Goal: Information Seeking & Learning: Find specific fact

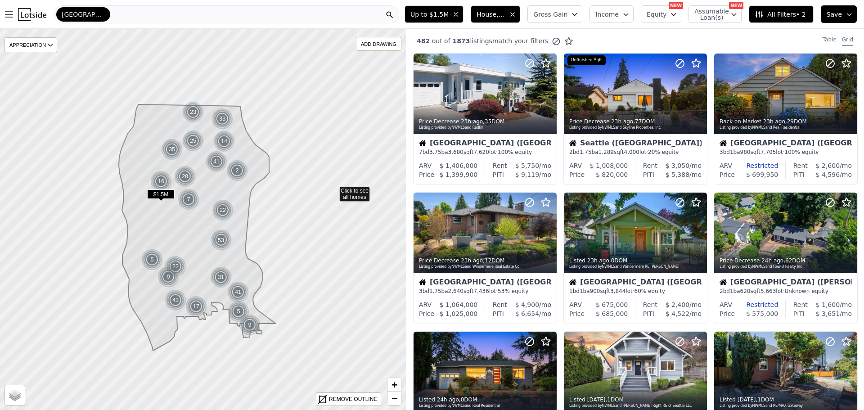
scroll to position [270, 0]
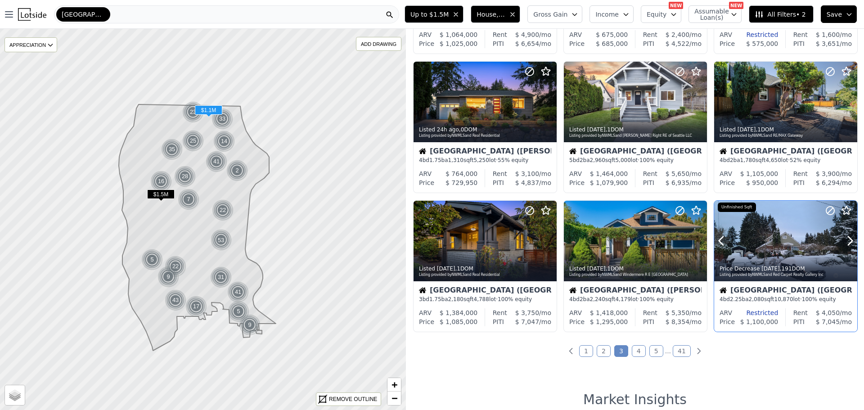
click at [766, 249] on div at bounding box center [785, 241] width 143 height 81
click at [637, 350] on link "4" at bounding box center [639, 351] width 14 height 12
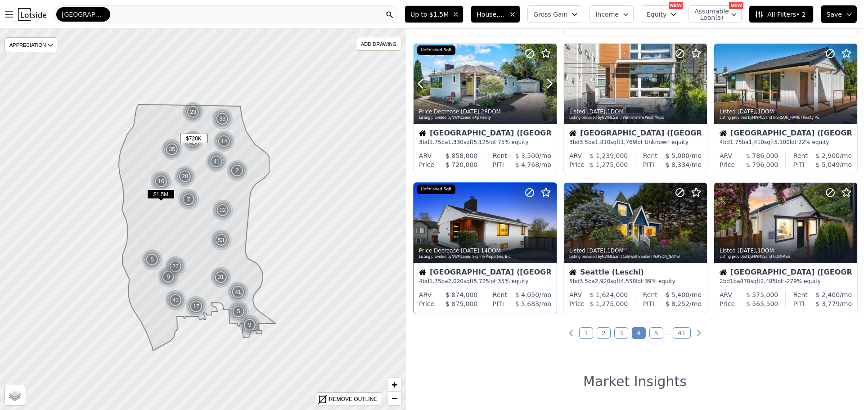
scroll to position [315, 0]
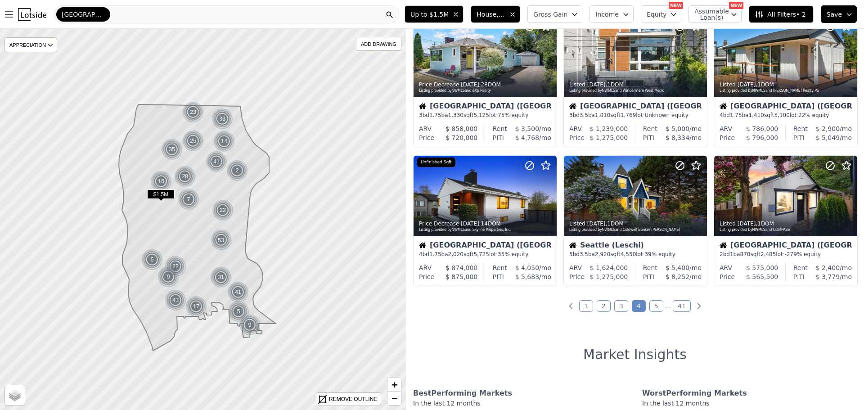
click at [654, 306] on link "5" at bounding box center [656, 306] width 14 height 12
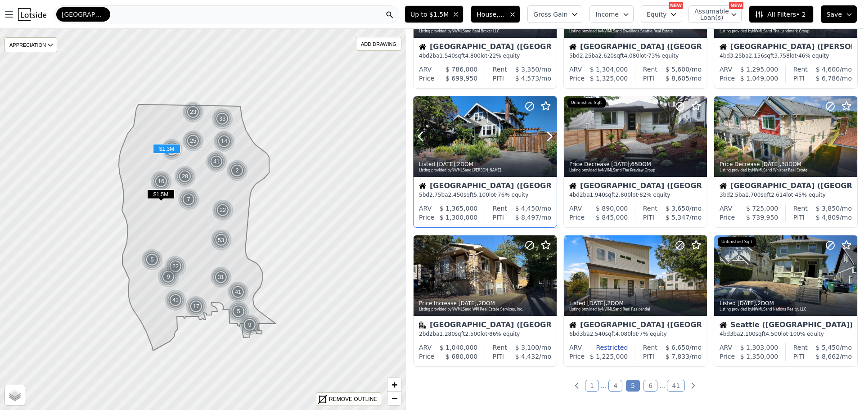
scroll to position [270, 0]
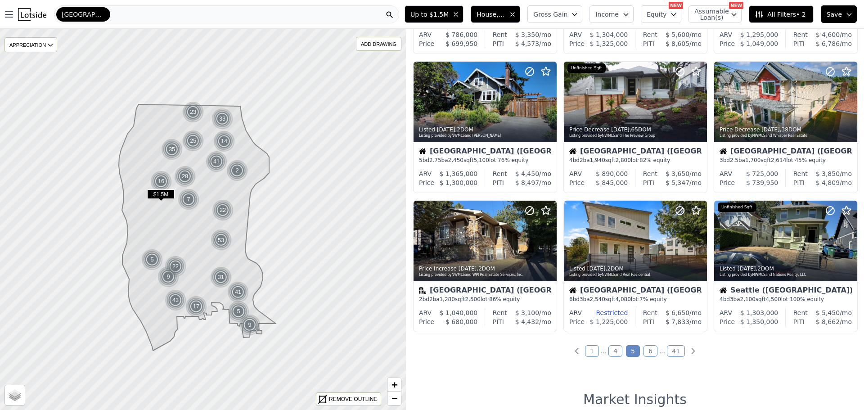
click at [644, 349] on link "6" at bounding box center [651, 351] width 14 height 12
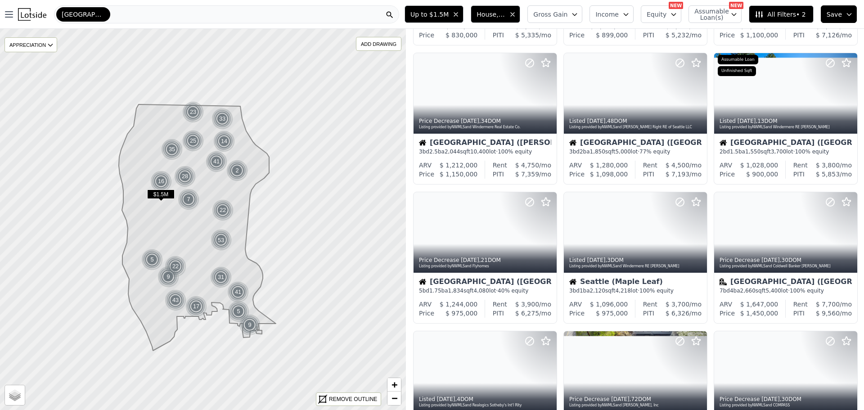
scroll to position [0, 0]
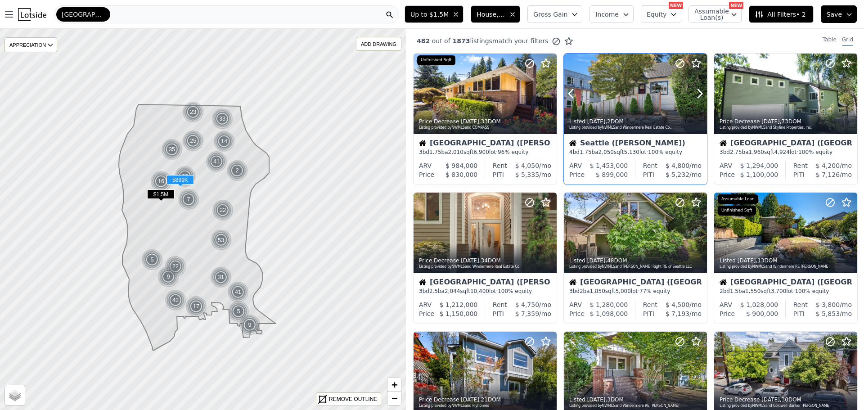
click at [623, 108] on div at bounding box center [635, 113] width 143 height 16
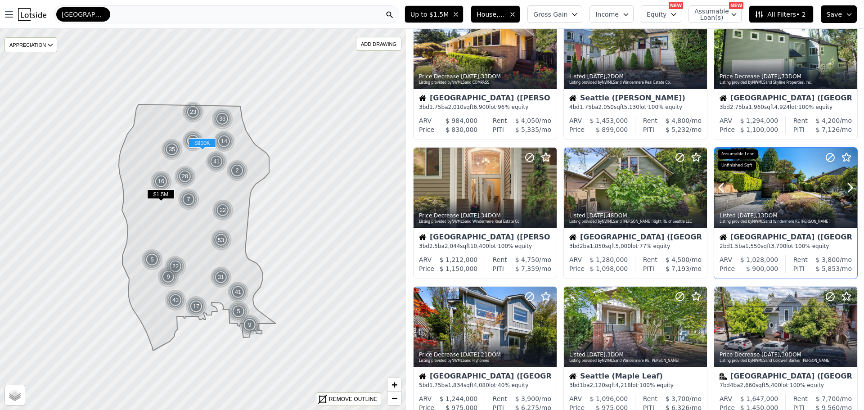
click at [760, 208] on div "Listed 3d ago , 13 DOM Listing provided by NWMLS and Windermere RE Greenwood" at bounding box center [785, 218] width 143 height 22
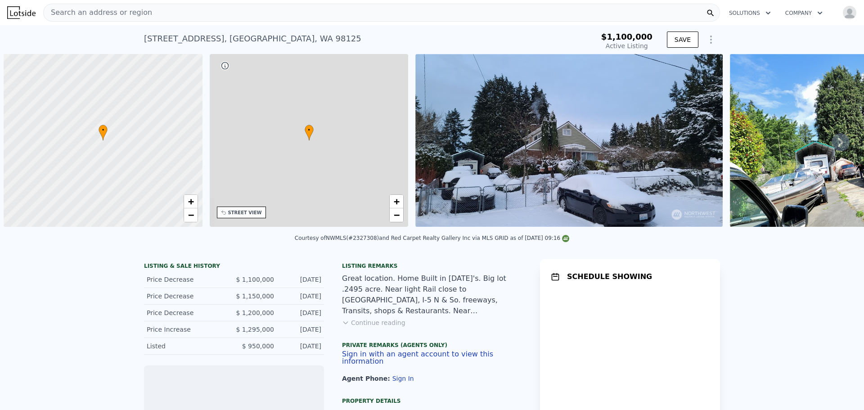
scroll to position [0, 4]
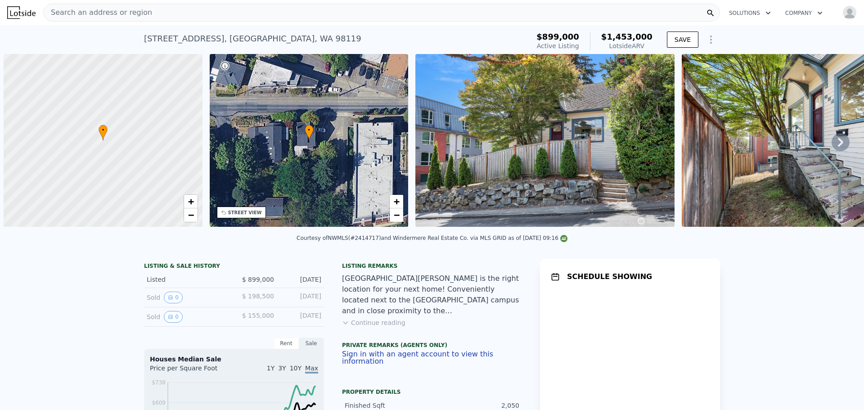
scroll to position [0, 4]
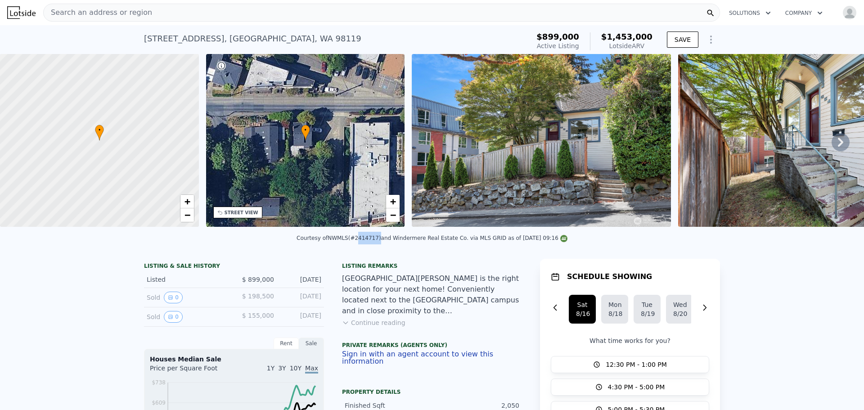
drag, startPoint x: 361, startPoint y: 243, endPoint x: 379, endPoint y: 244, distance: 18.5
click at [379, 241] on div "Courtesy of NWMLS (#2414717) and Windermere Real Estate Co. via MLS GRID as of …" at bounding box center [432, 238] width 271 height 6
copy div "2414717"
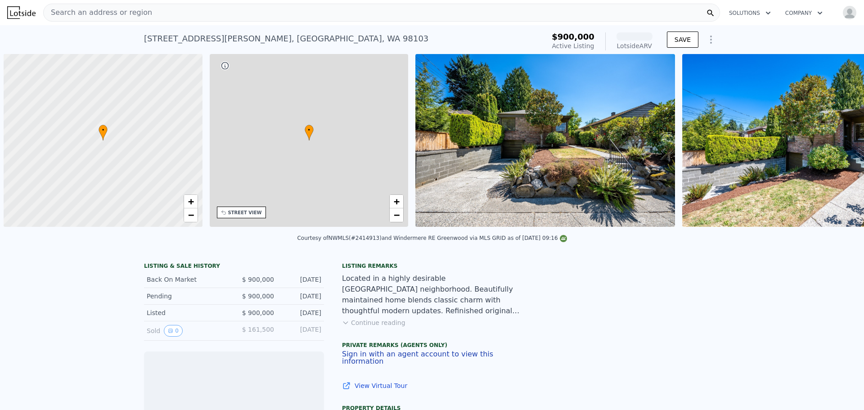
scroll to position [0, 4]
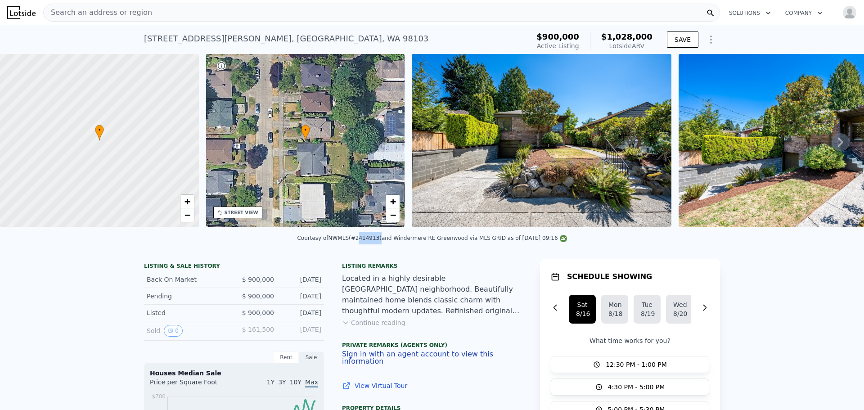
drag, startPoint x: 361, startPoint y: 245, endPoint x: 379, endPoint y: 243, distance: 19.0
click at [379, 241] on div "Courtesy of NWMLS (#2414913) and Windermere RE Greenwood via MLS GRID as of 08/…" at bounding box center [432, 238] width 270 height 6
copy div "2414913"
